Goal: Information Seeking & Learning: Learn about a topic

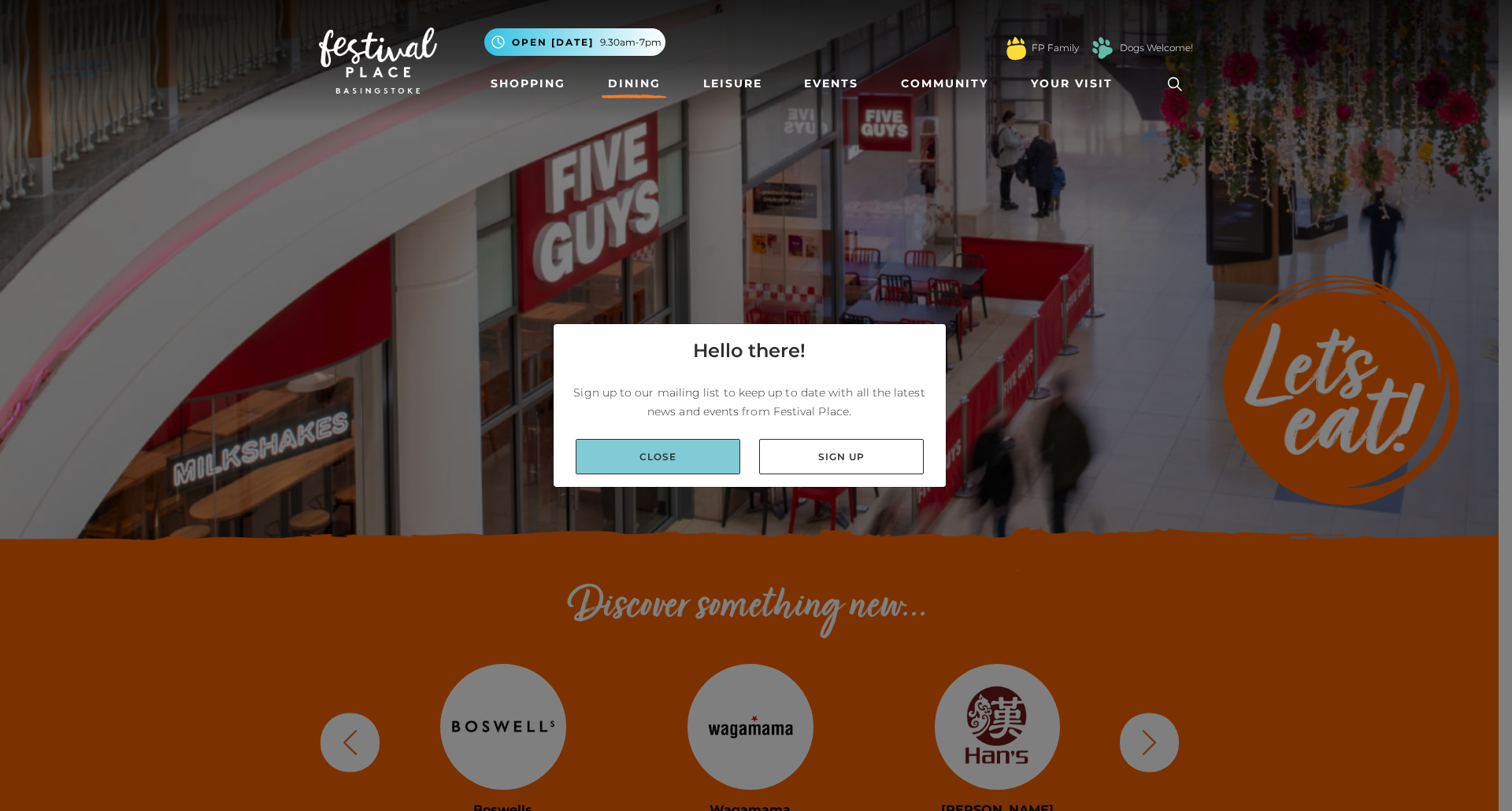
click at [662, 463] on link "Close" at bounding box center [658, 457] width 165 height 35
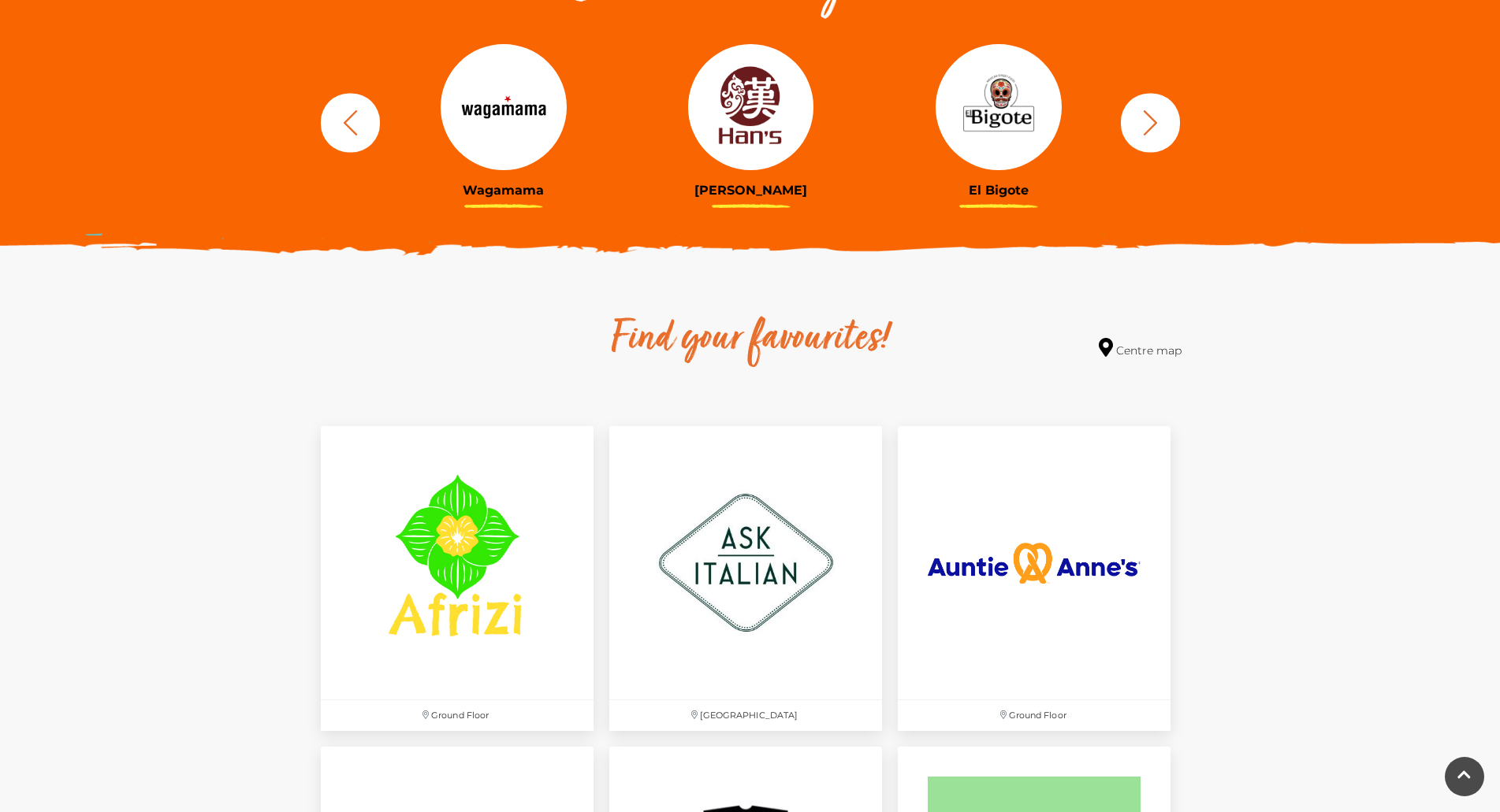
scroll to position [788, 0]
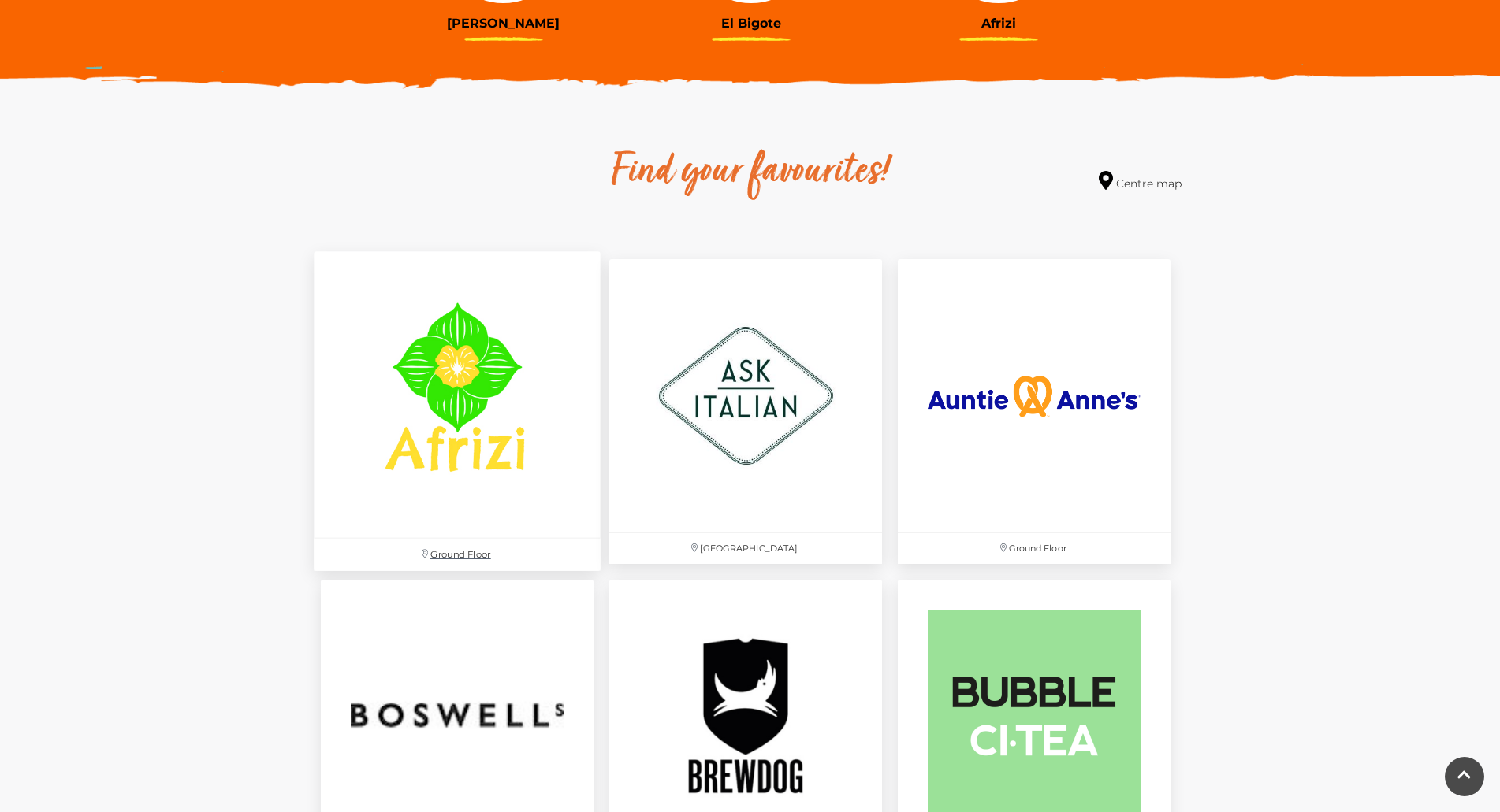
click at [449, 375] on img at bounding box center [456, 395] width 287 height 287
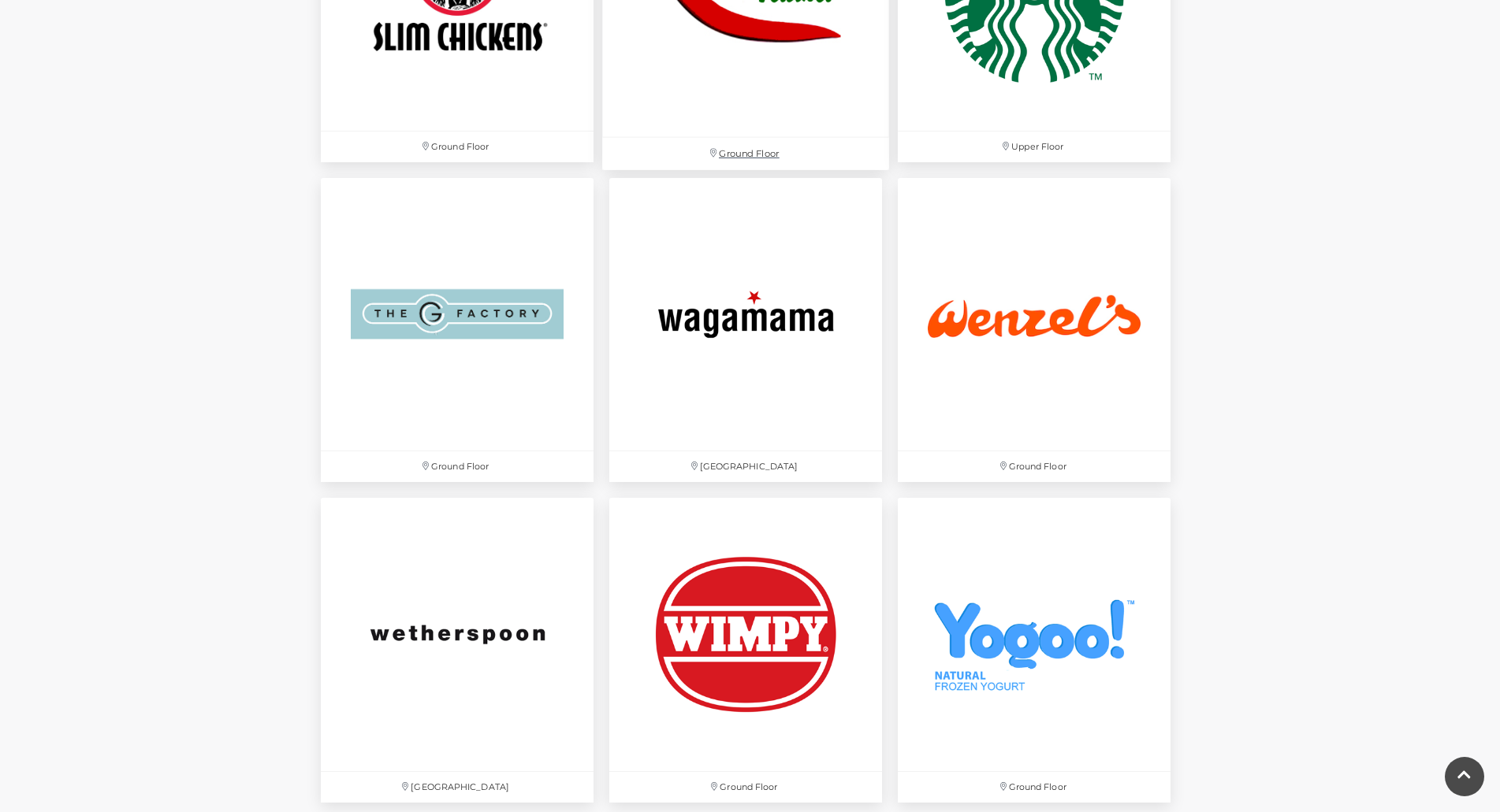
scroll to position [5122, 0]
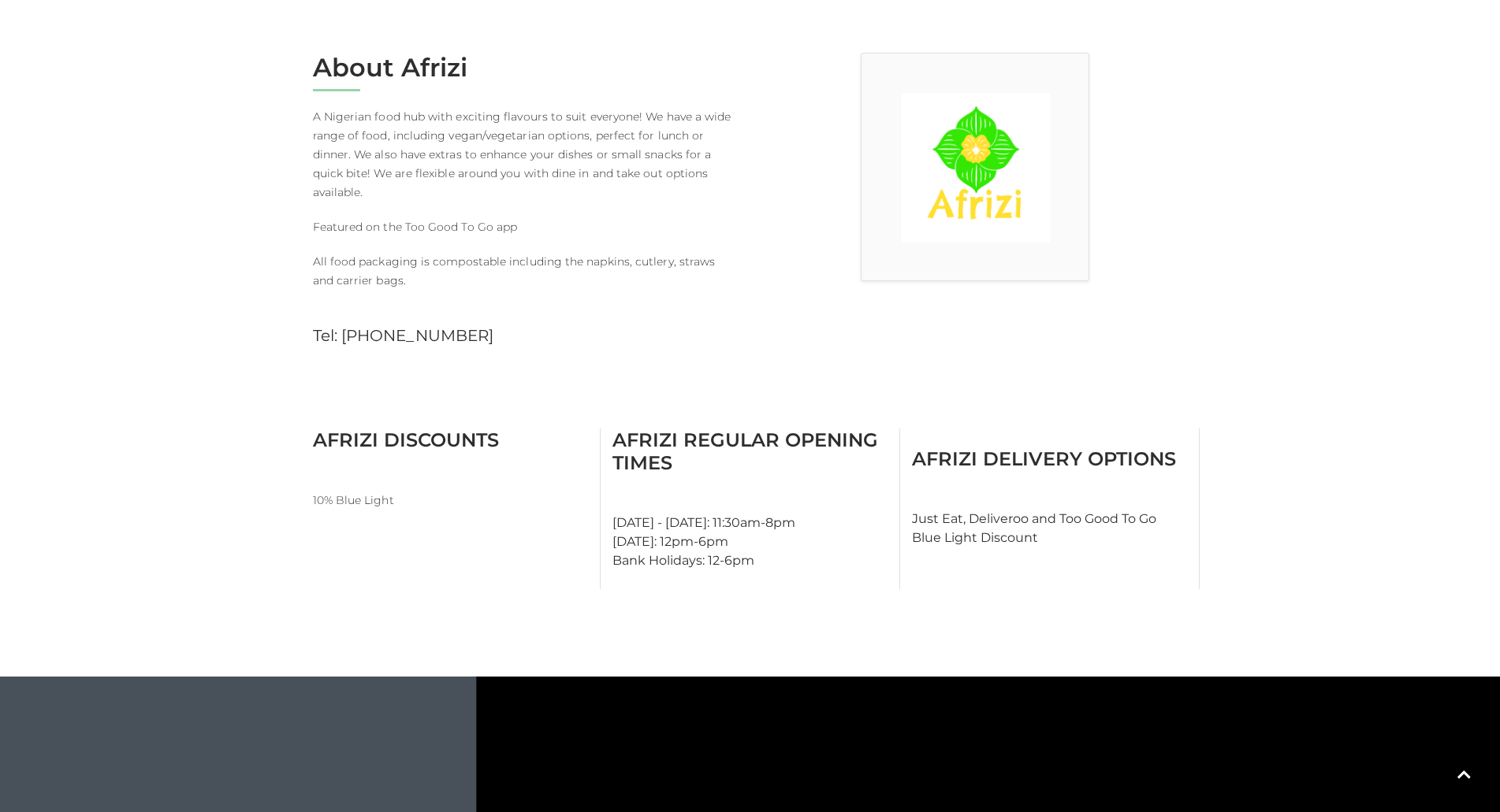
scroll to position [219, 0]
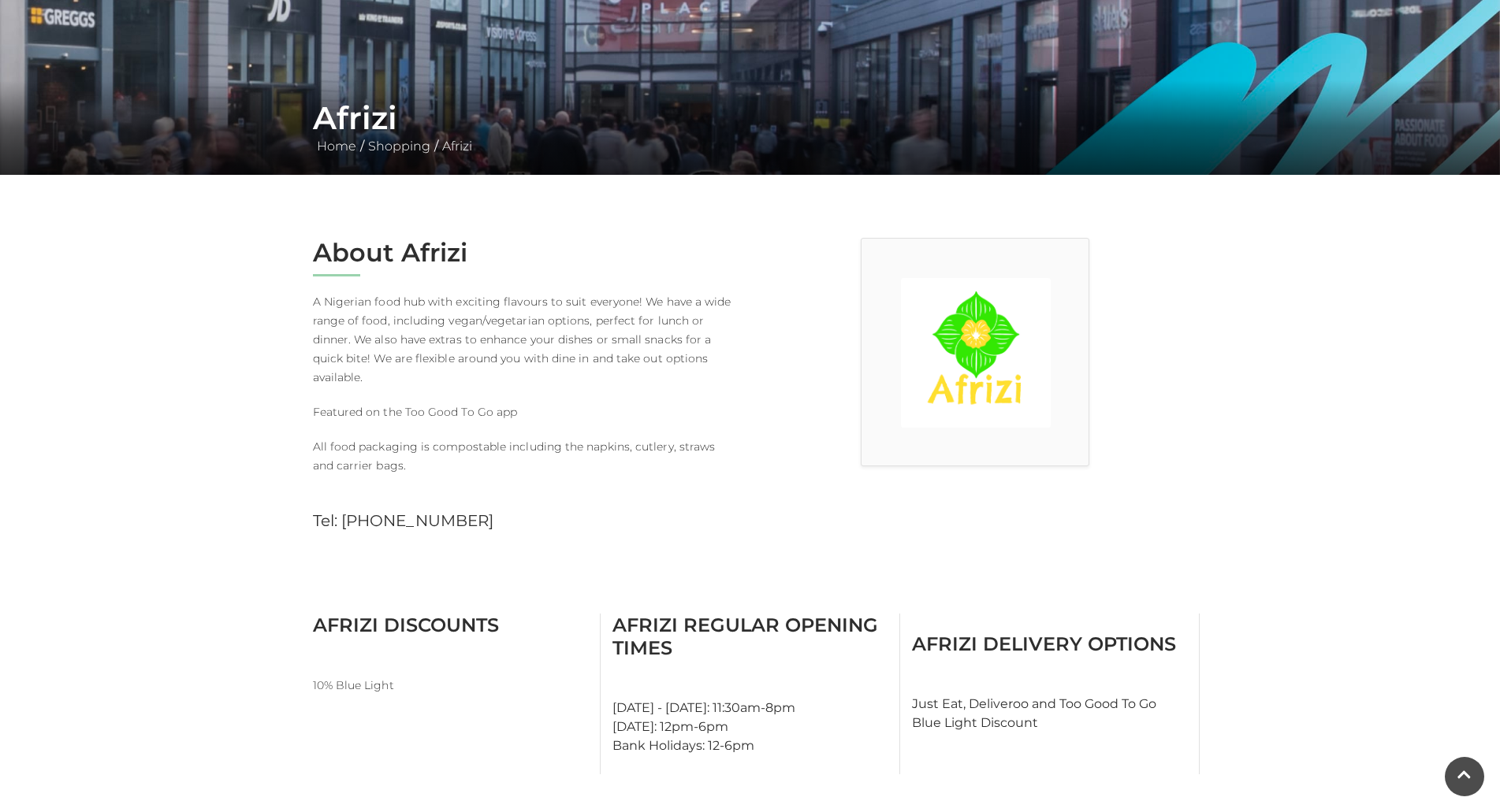
click at [442, 250] on h2 "About Afrizi" at bounding box center [526, 253] width 426 height 30
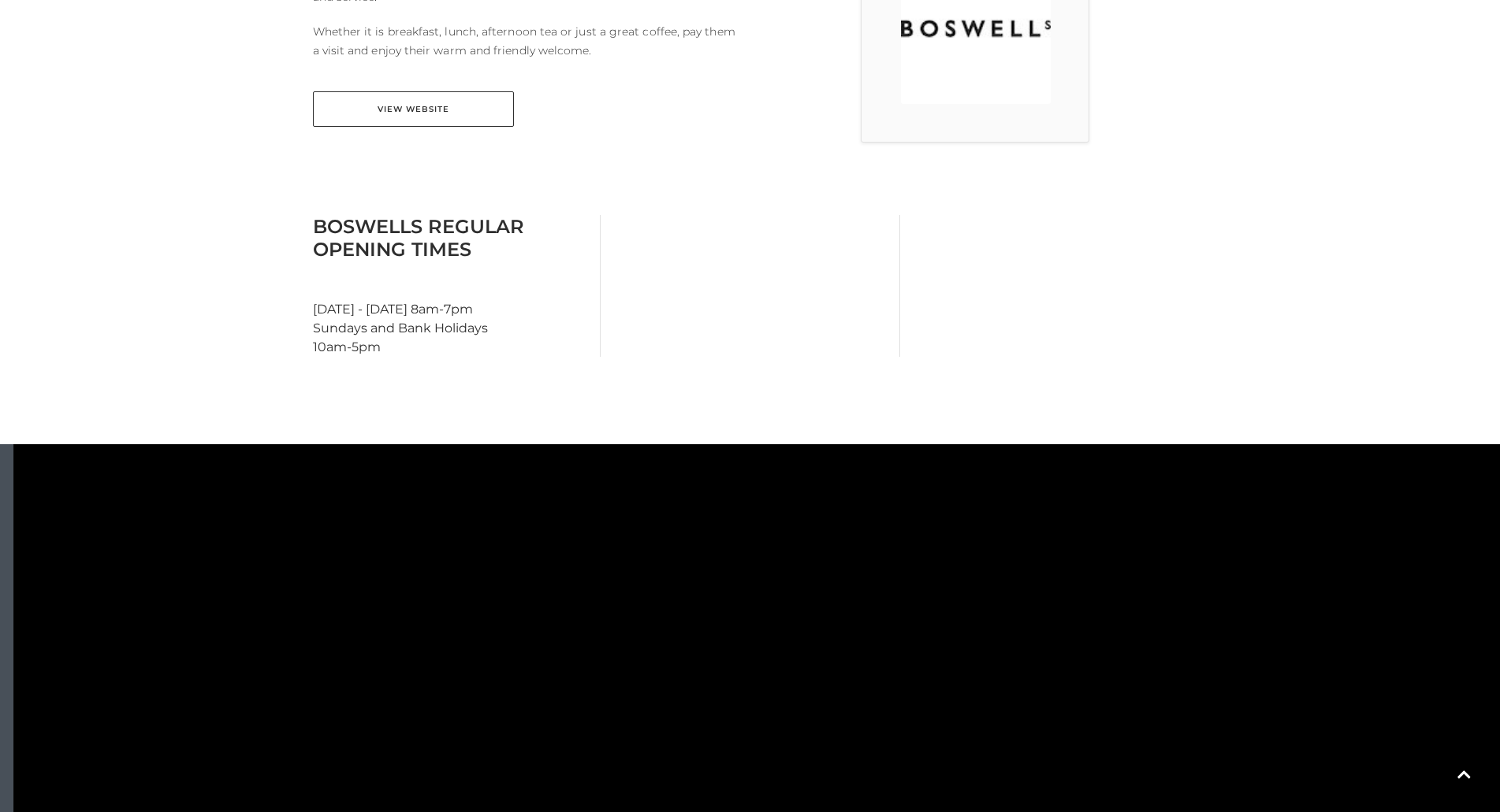
scroll to position [473, 0]
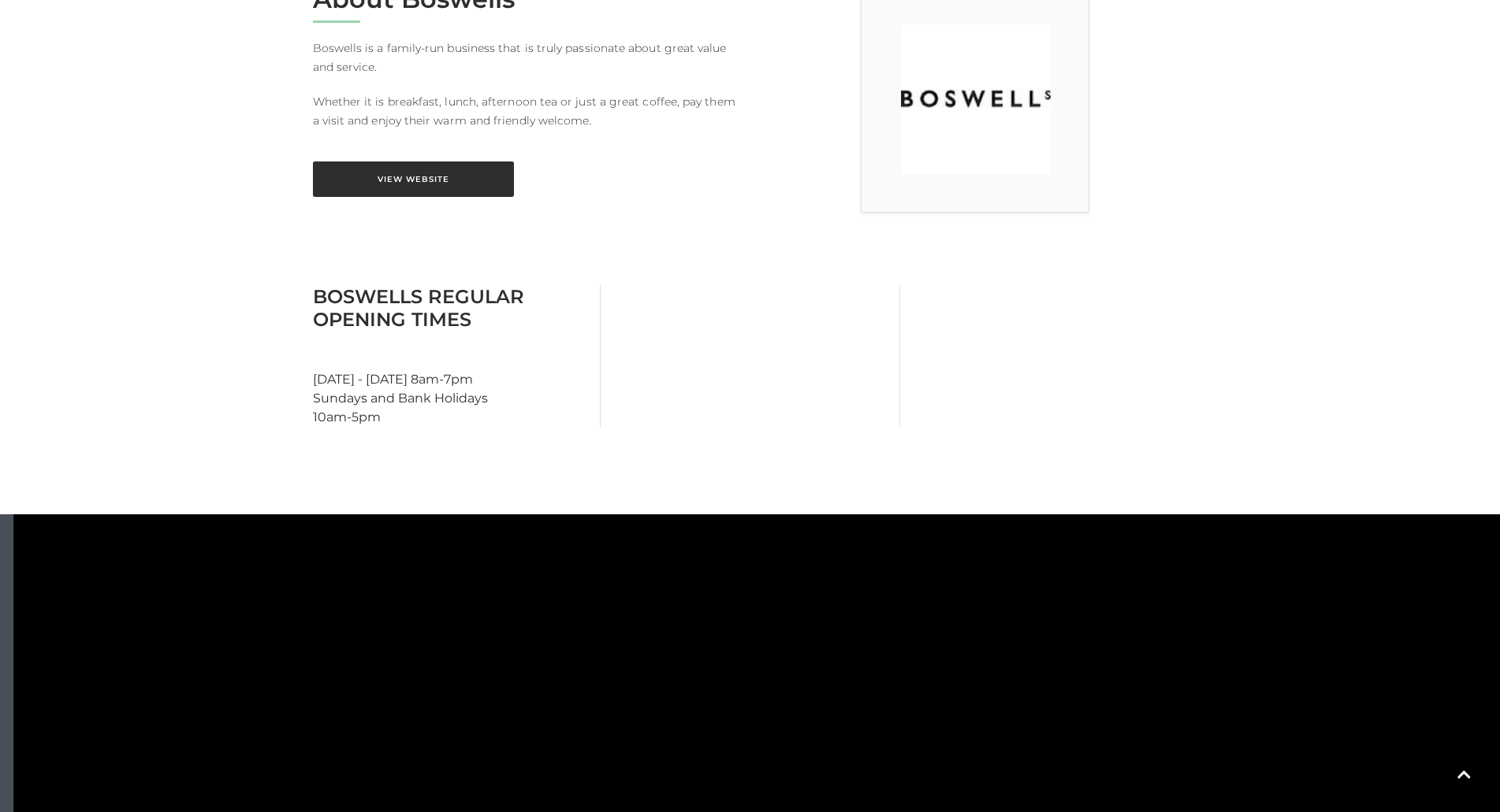
click at [416, 184] on link "View Website" at bounding box center [414, 179] width 201 height 35
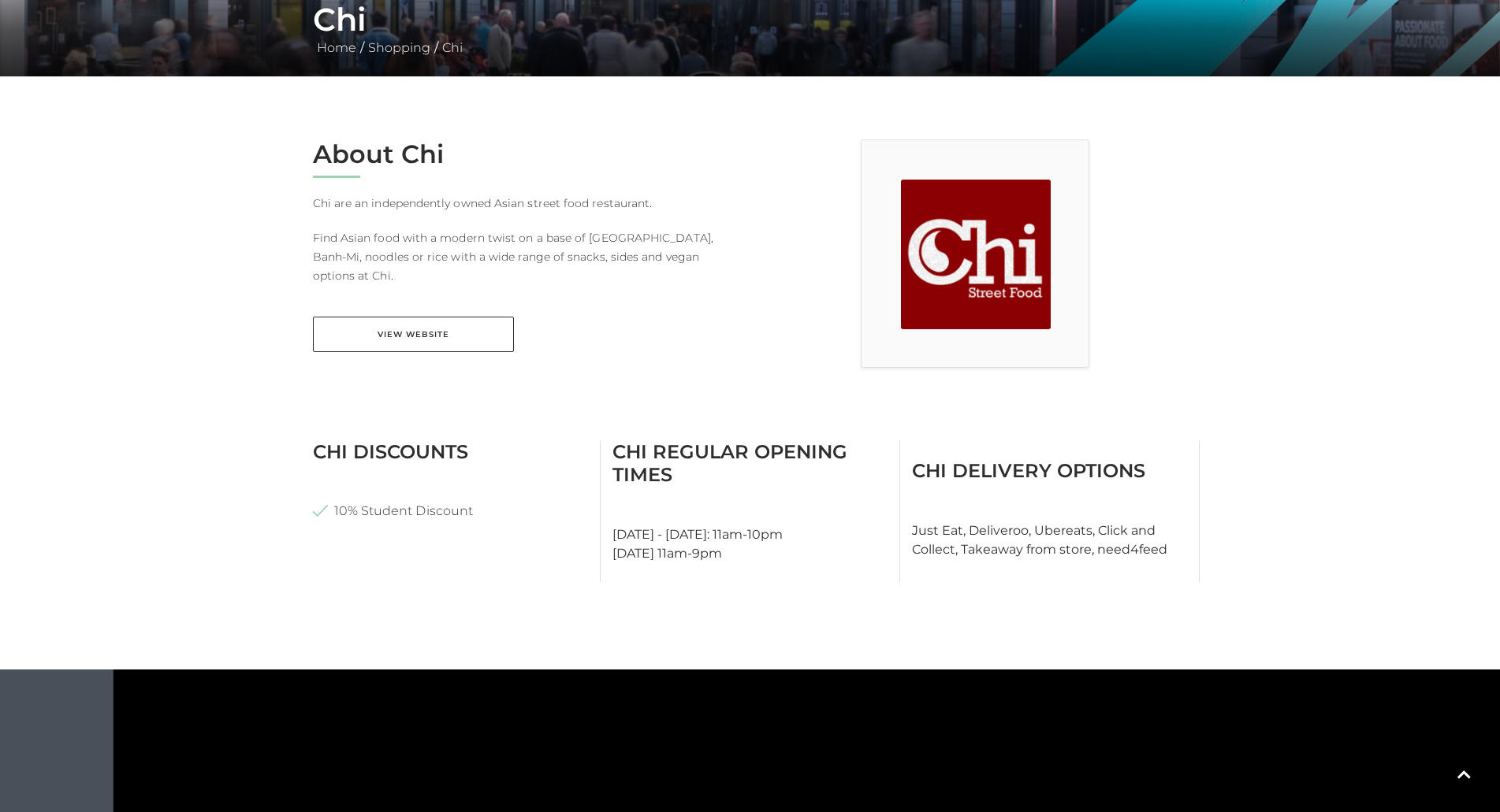
scroll to position [315, 0]
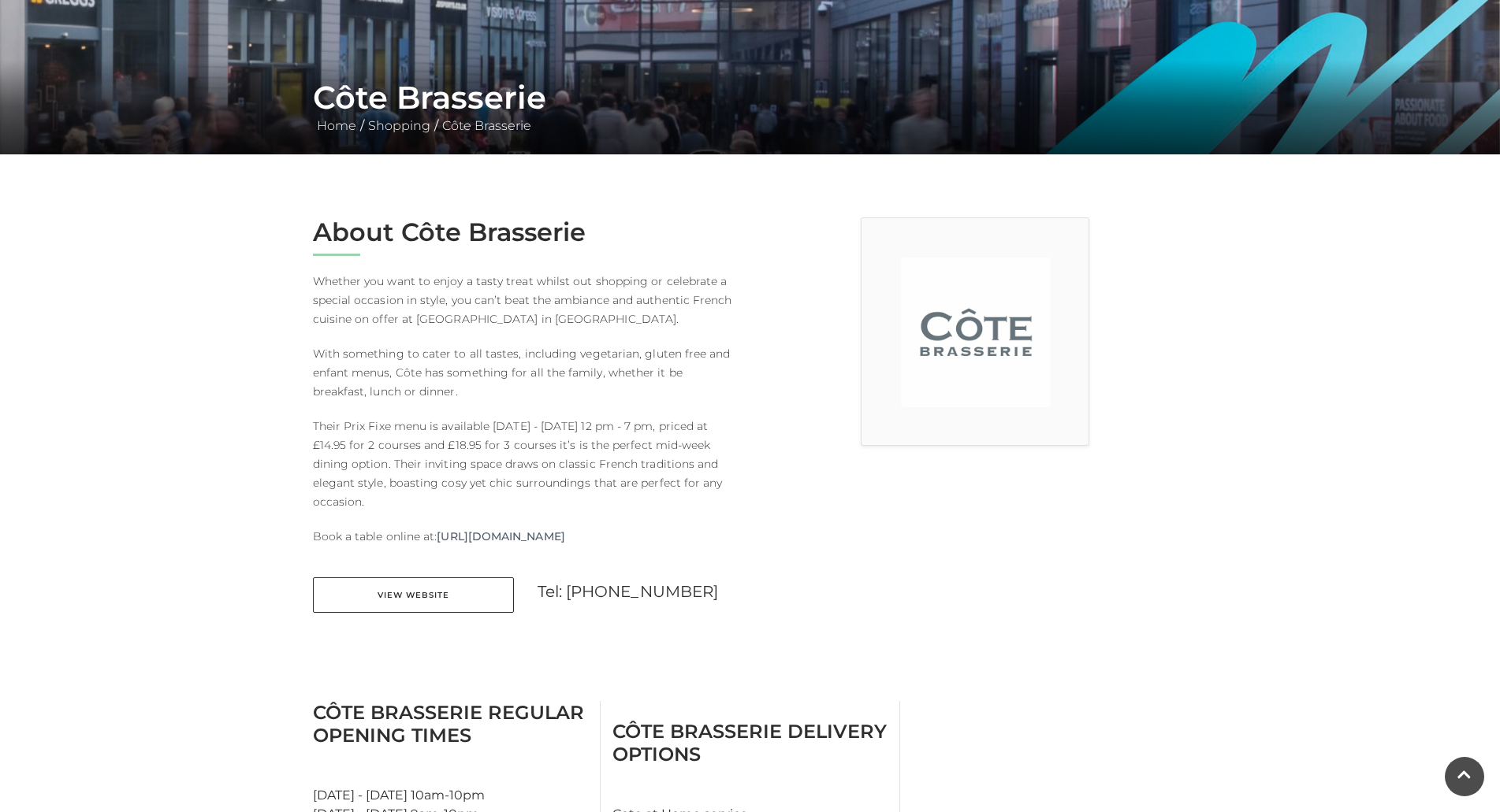
scroll to position [237, 0]
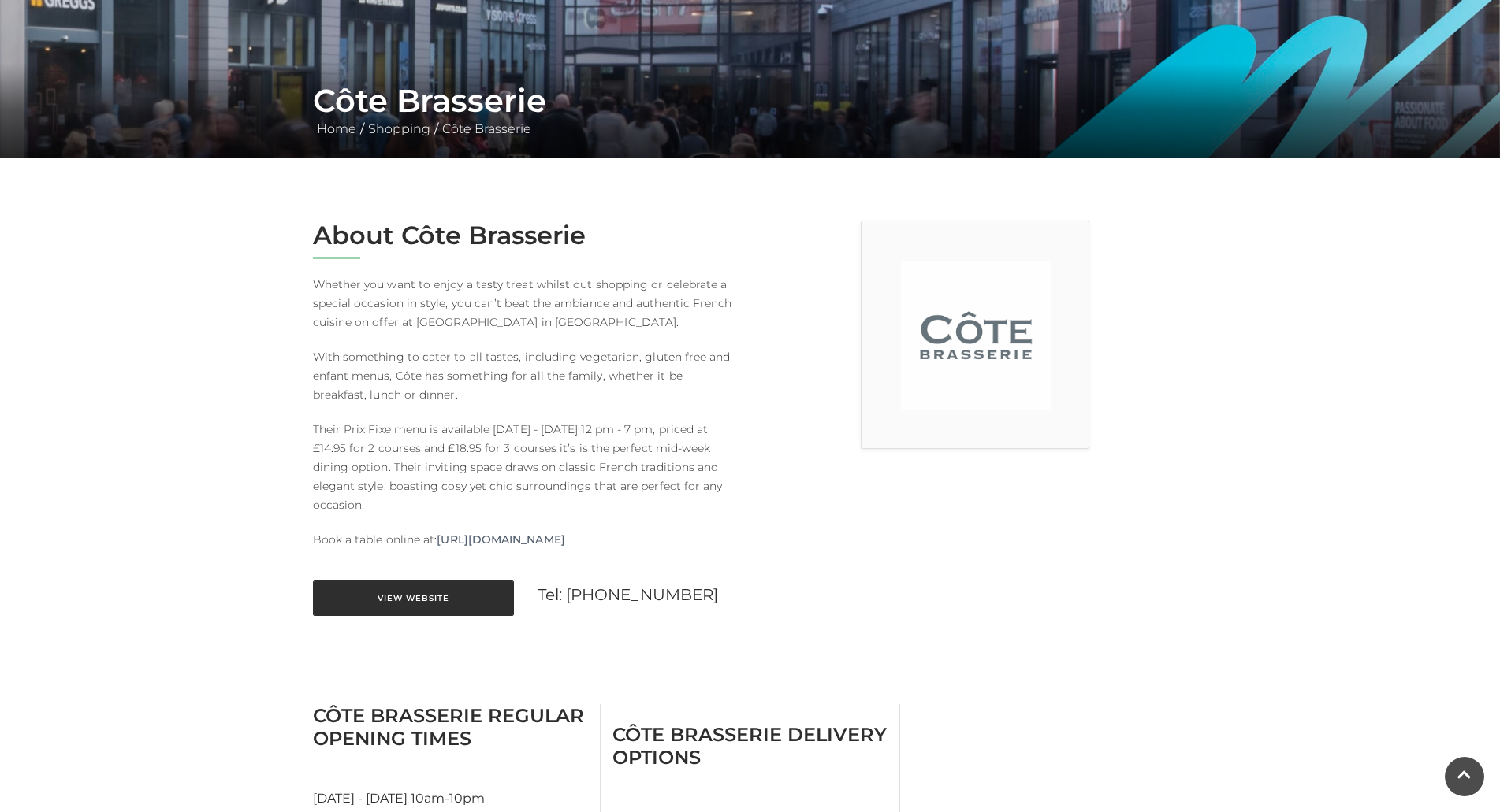
click at [411, 599] on link "View Website" at bounding box center [414, 598] width 201 height 35
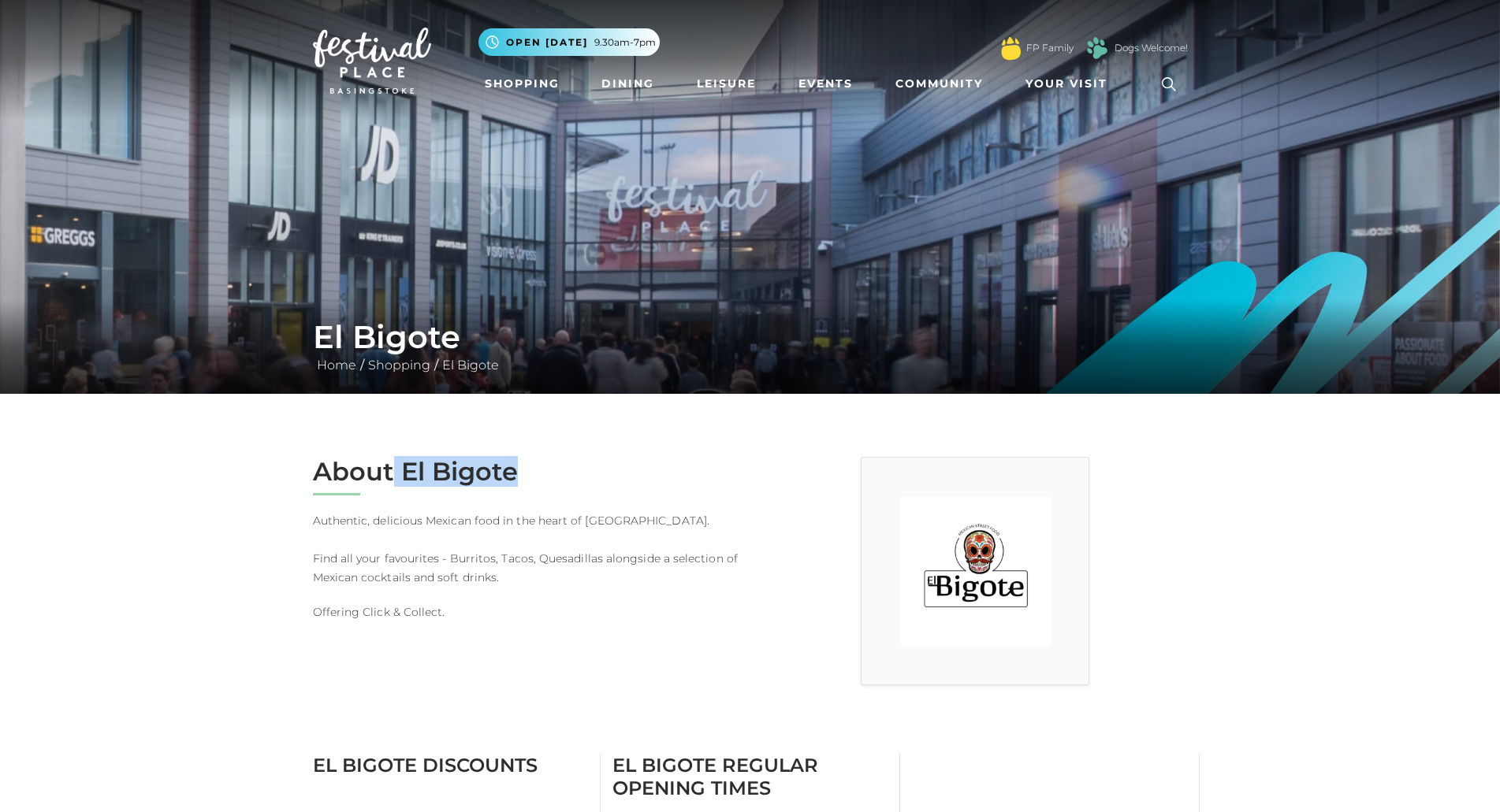
drag, startPoint x: 396, startPoint y: 464, endPoint x: 523, endPoint y: 450, distance: 127.8
click at [523, 463] on h2 "About El Bigote" at bounding box center [526, 472] width 426 height 30
copy h2 "El Bigote"
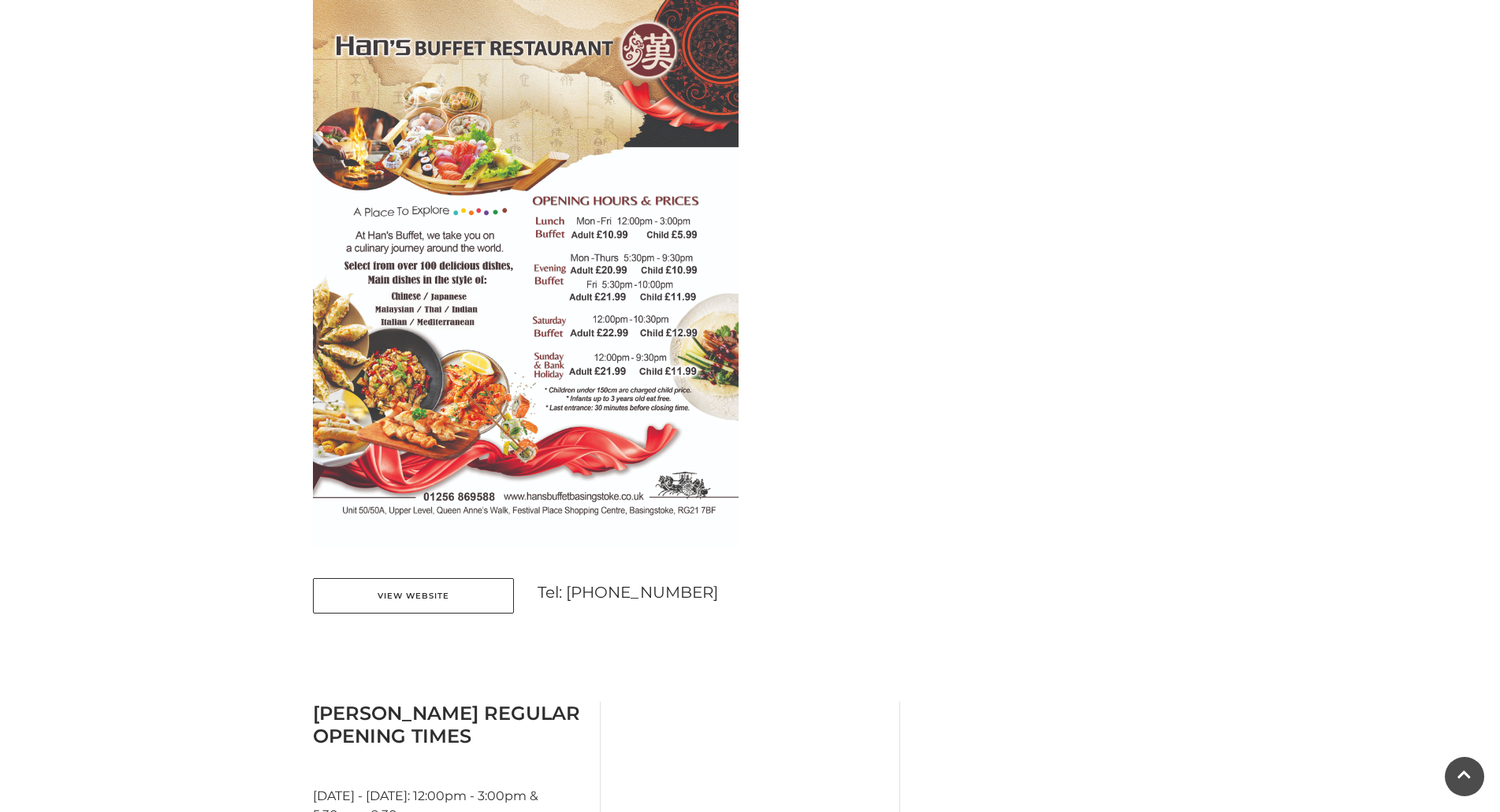
scroll to position [788, 0]
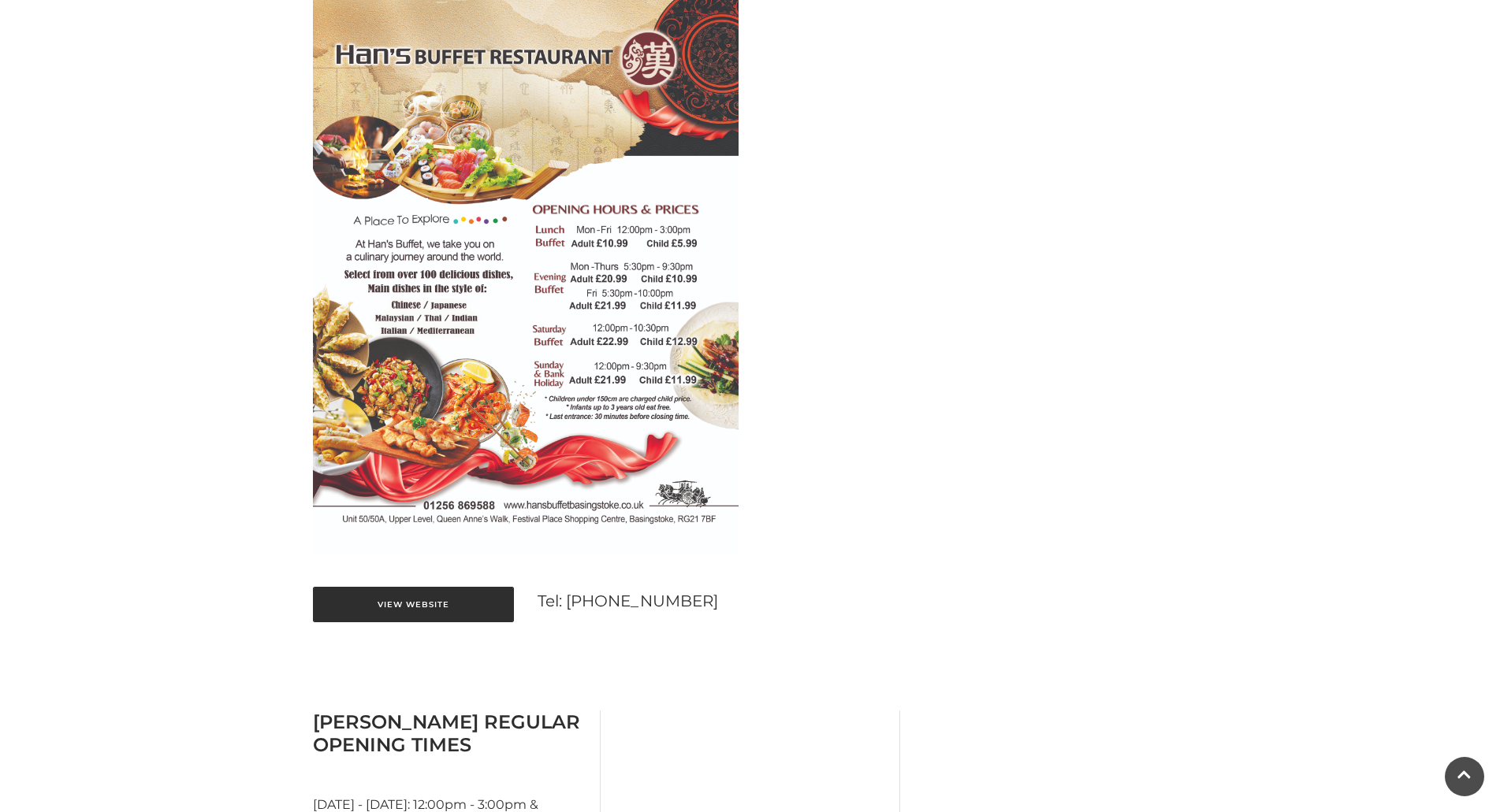
click at [404, 613] on link "View Website" at bounding box center [414, 604] width 201 height 35
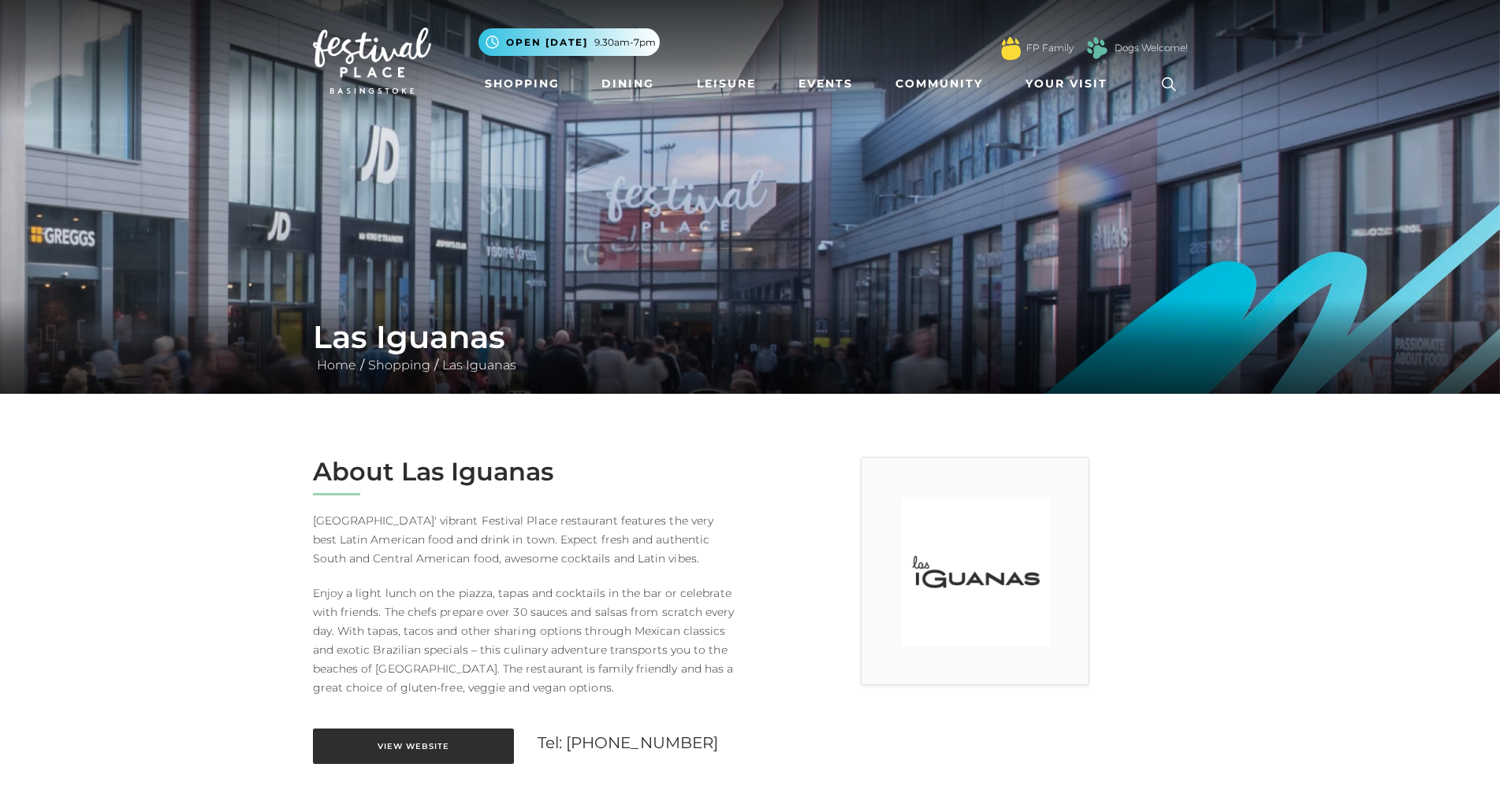
click at [381, 751] on link "View Website" at bounding box center [414, 746] width 201 height 35
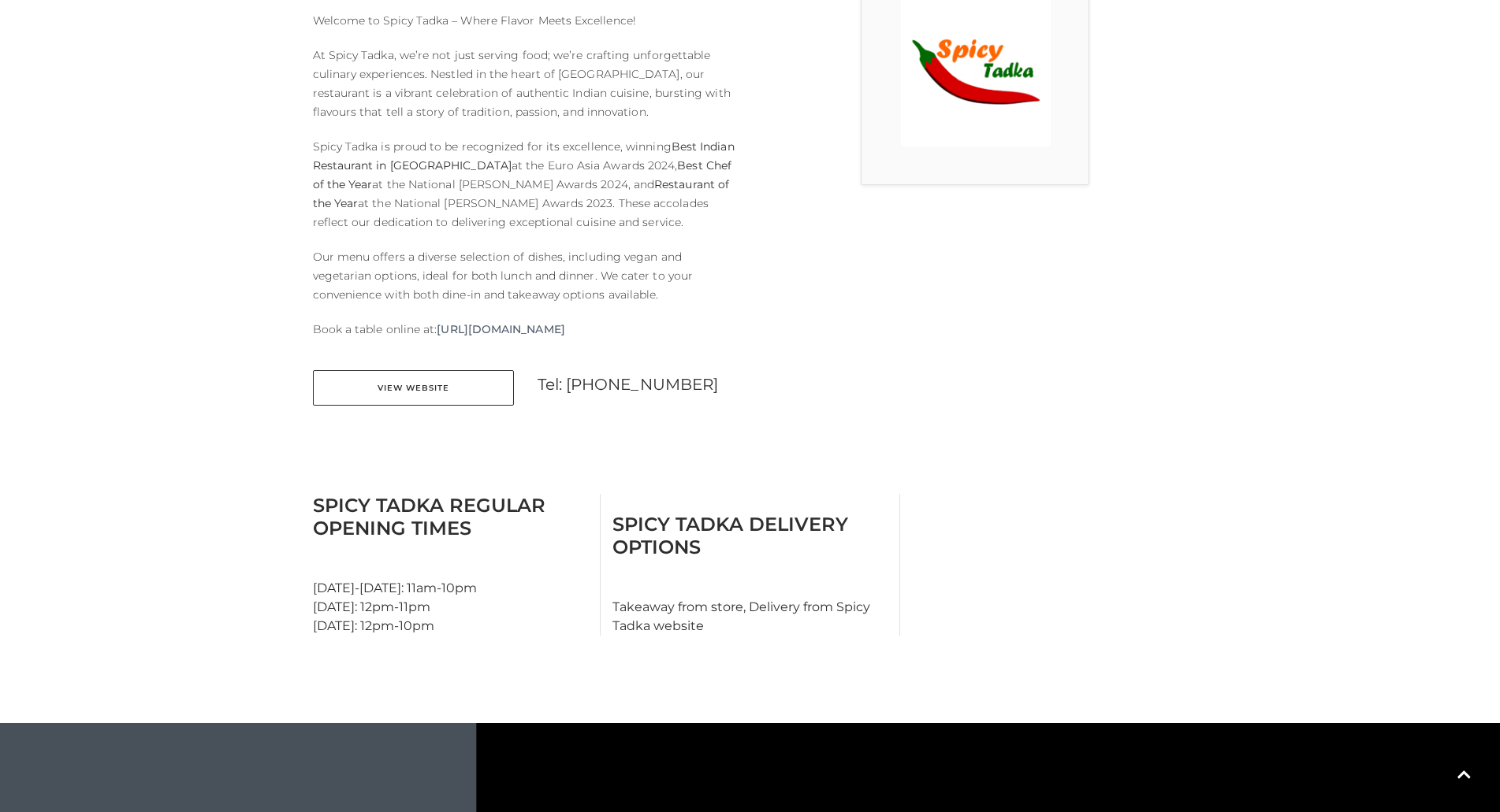
scroll to position [473, 0]
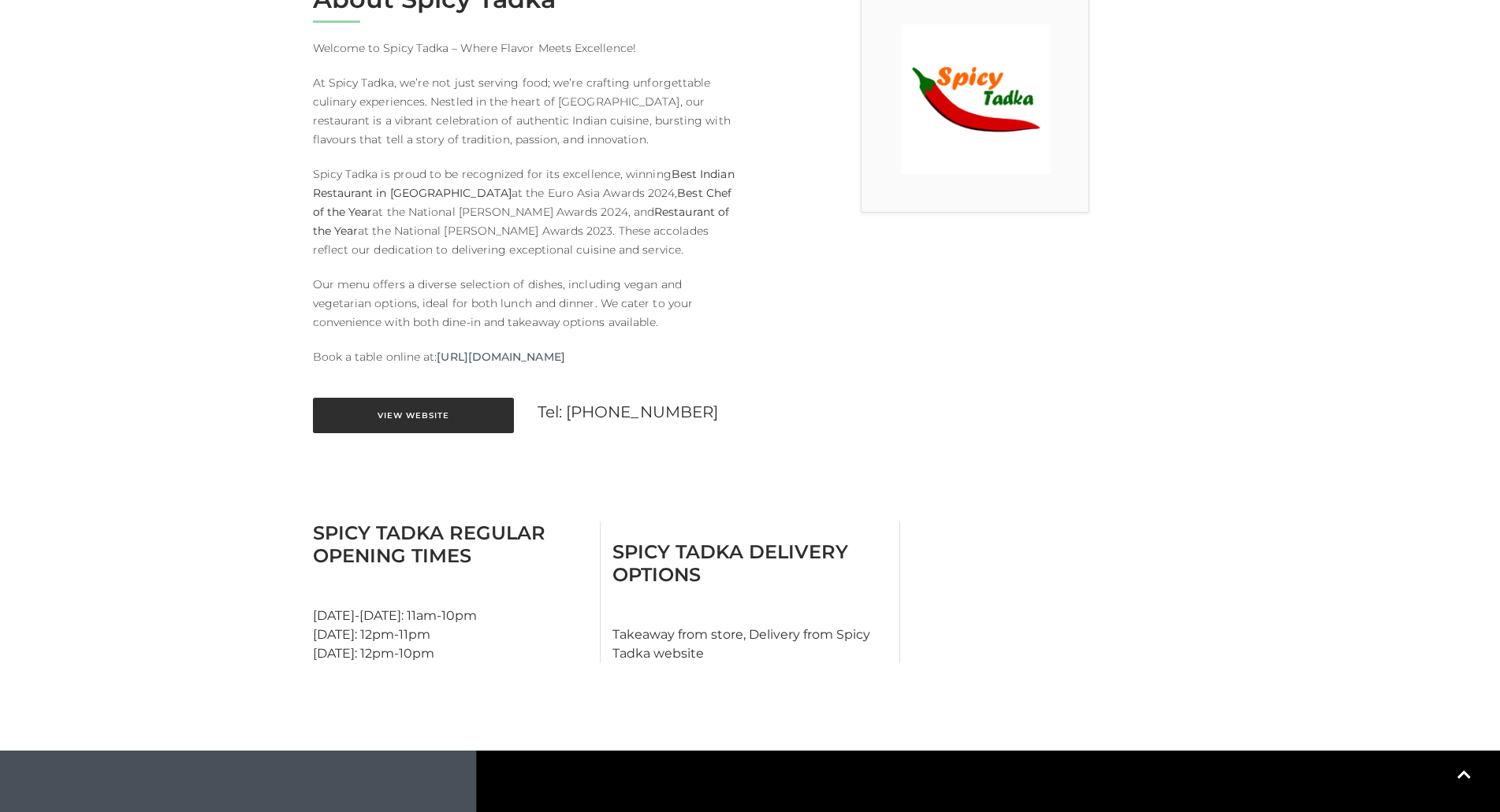
click at [419, 414] on link "View Website" at bounding box center [414, 415] width 201 height 35
